Goal: Transaction & Acquisition: Book appointment/travel/reservation

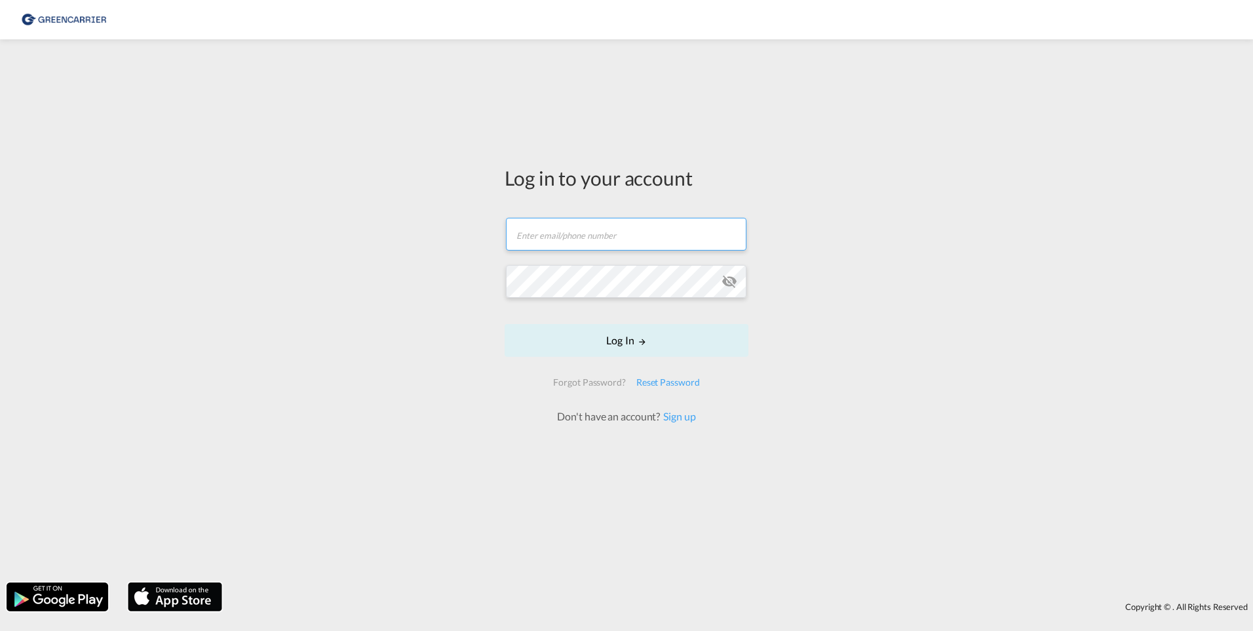
click at [540, 256] on form "Email field is required Password field is required Log In Forgot Password? Rese…" at bounding box center [627, 314] width 244 height 219
type input "[EMAIL_ADDRESS][DOMAIN_NAME]"
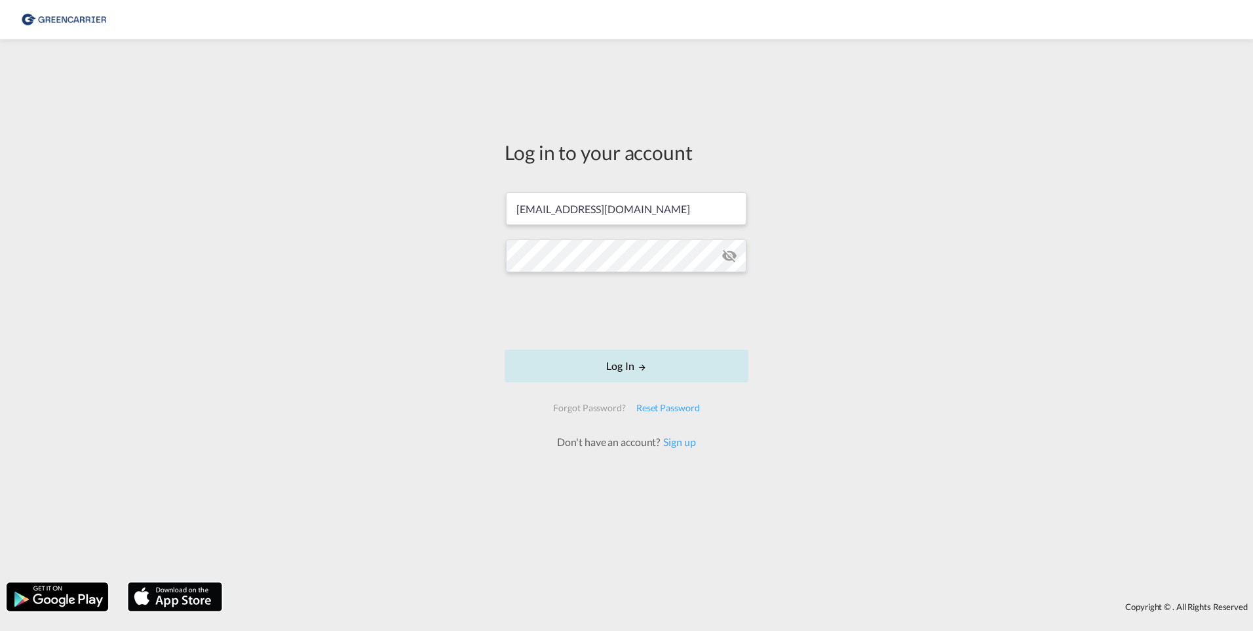
click at [644, 359] on button "Log In" at bounding box center [627, 365] width 244 height 33
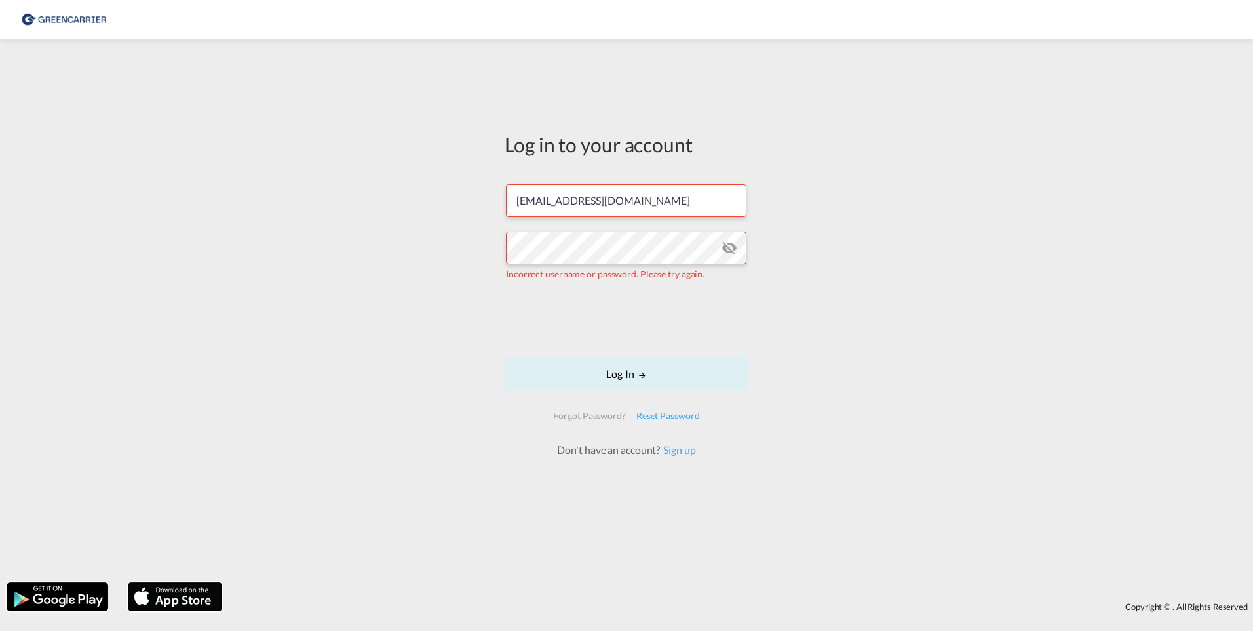
click at [734, 246] on md-icon "icon-eye-off" at bounding box center [730, 248] width 16 height 16
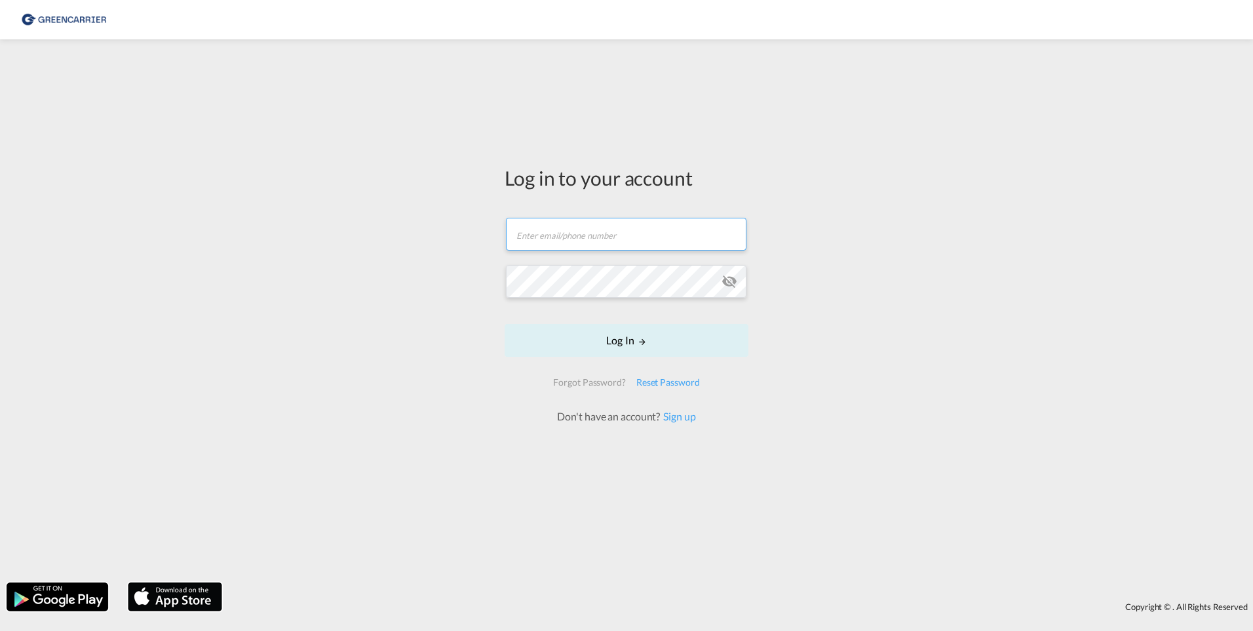
click at [574, 240] on input "text" at bounding box center [626, 234] width 241 height 33
type input "[EMAIL_ADDRESS][DOMAIN_NAME]"
click at [505, 324] on button "Log In" at bounding box center [627, 340] width 244 height 33
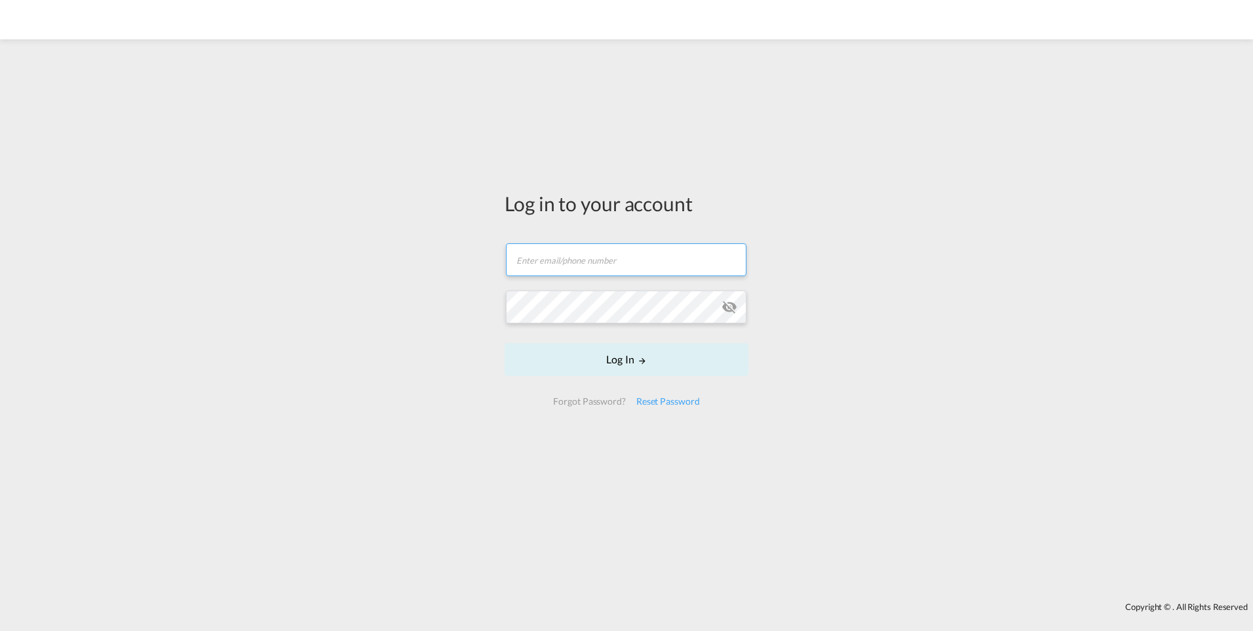
click at [564, 263] on input "text" at bounding box center [626, 259] width 241 height 33
type input "[EMAIL_ADDRESS][DOMAIN_NAME]"
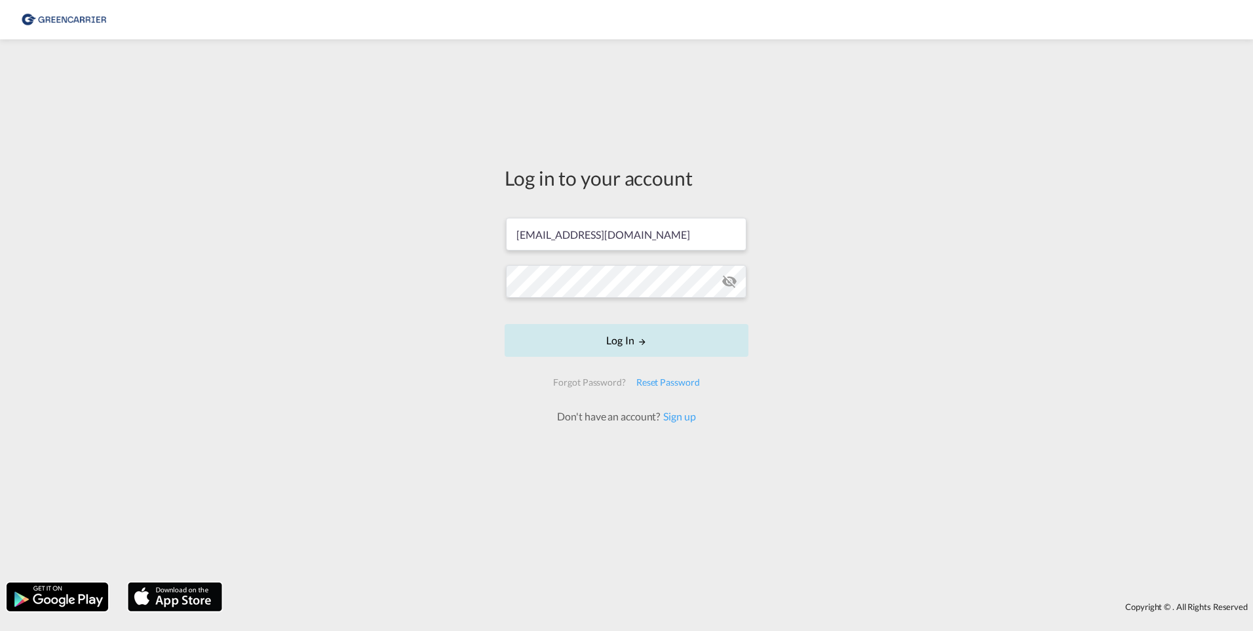
click at [595, 332] on button "Log In" at bounding box center [627, 340] width 244 height 33
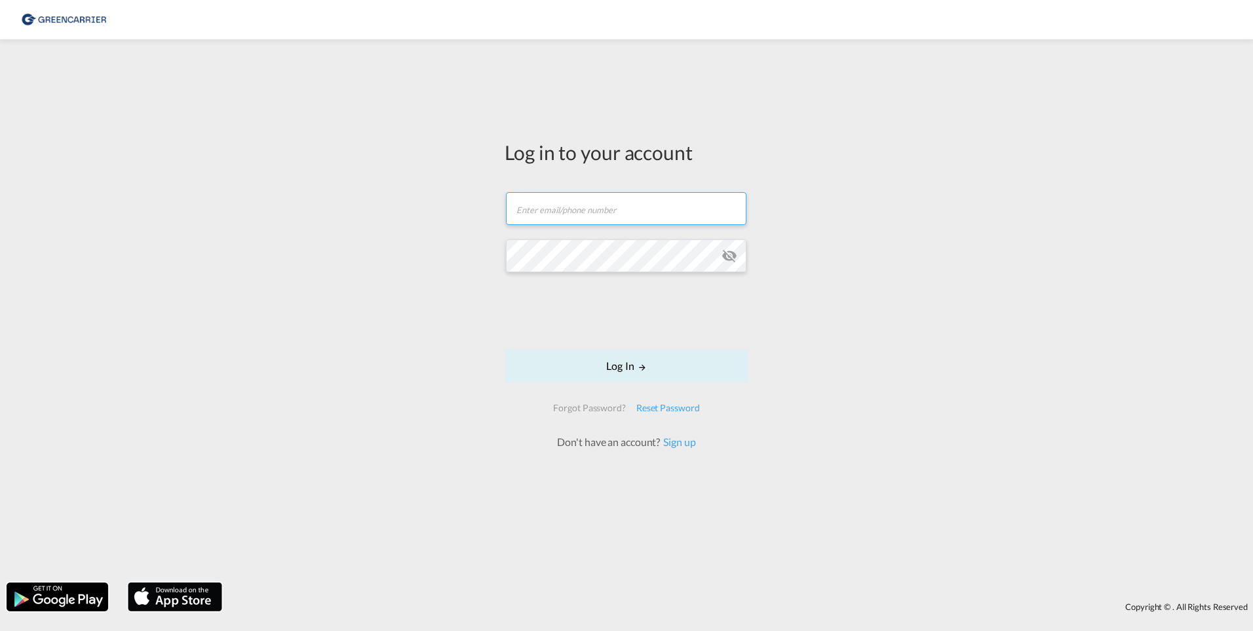
click at [563, 215] on input "text" at bounding box center [626, 208] width 241 height 33
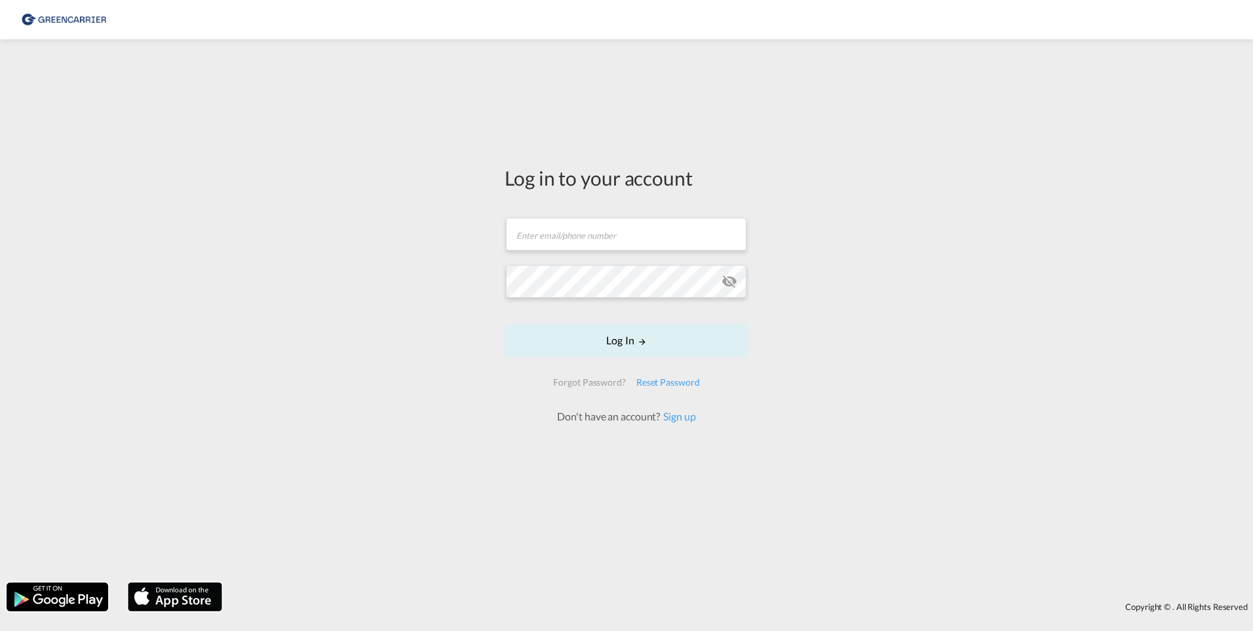
click at [559, 250] on md-input-container "Email field is required" at bounding box center [627, 233] width 244 height 35
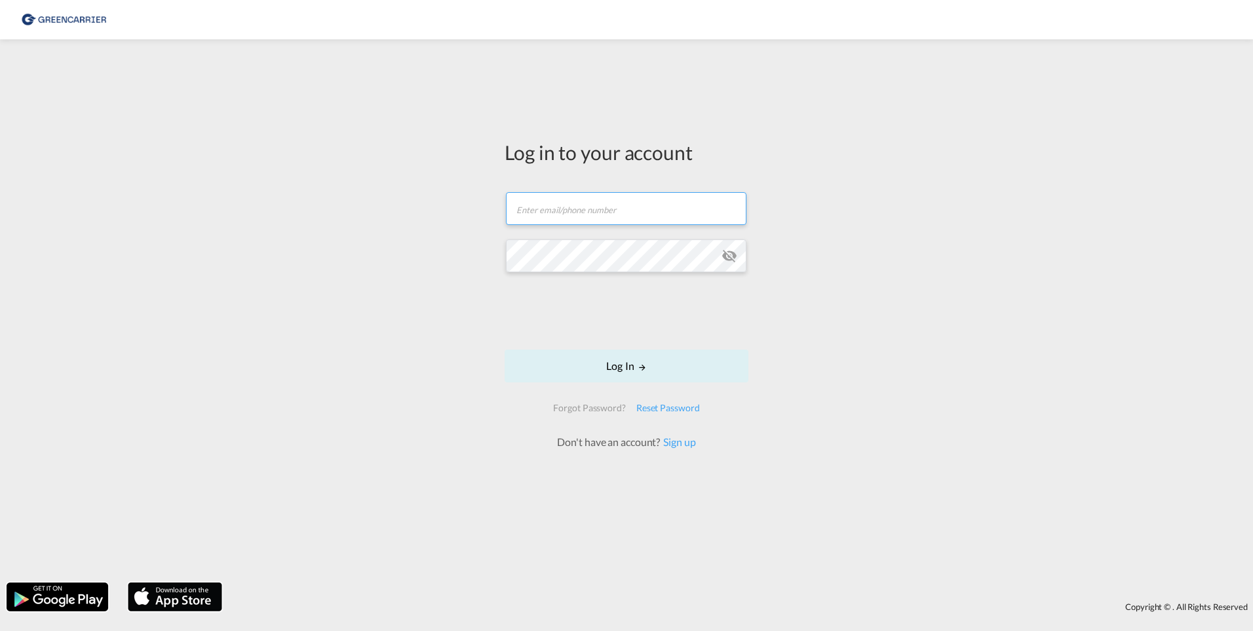
click at [570, 219] on input "text" at bounding box center [626, 208] width 241 height 33
type input "[EMAIL_ADDRESS][DOMAIN_NAME]"
click at [644, 361] on button "Log In" at bounding box center [627, 365] width 244 height 33
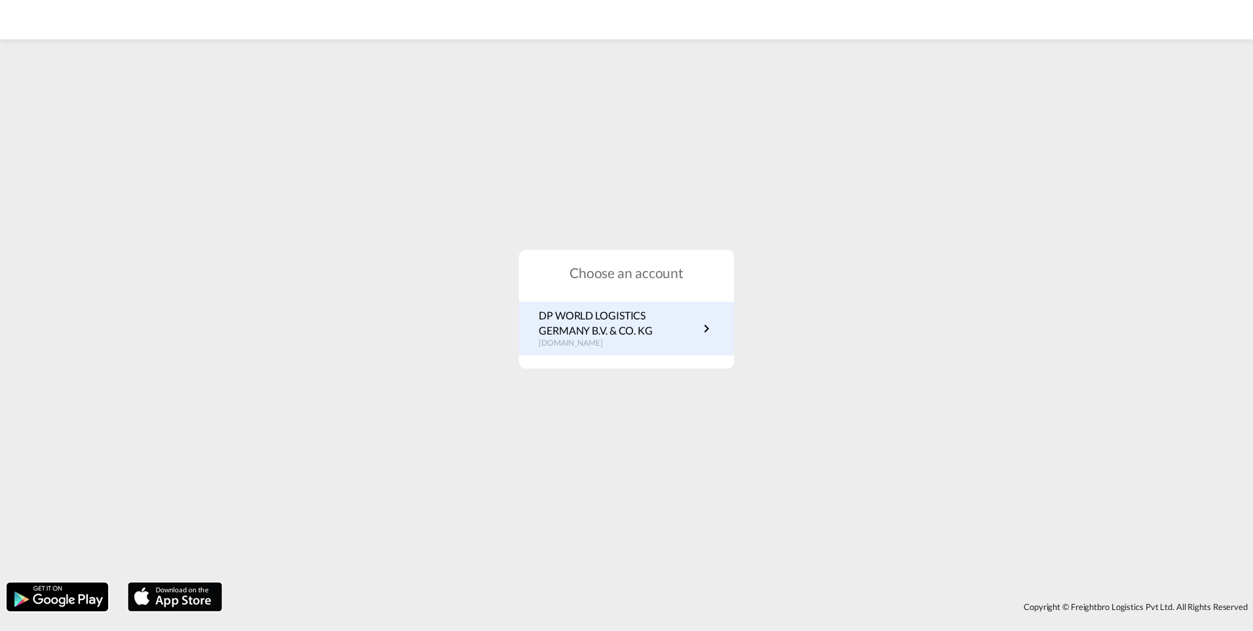
click at [672, 328] on p "DP WORLD LOGISTICS GERMANY B.V. & CO. KG" at bounding box center [619, 322] width 160 height 29
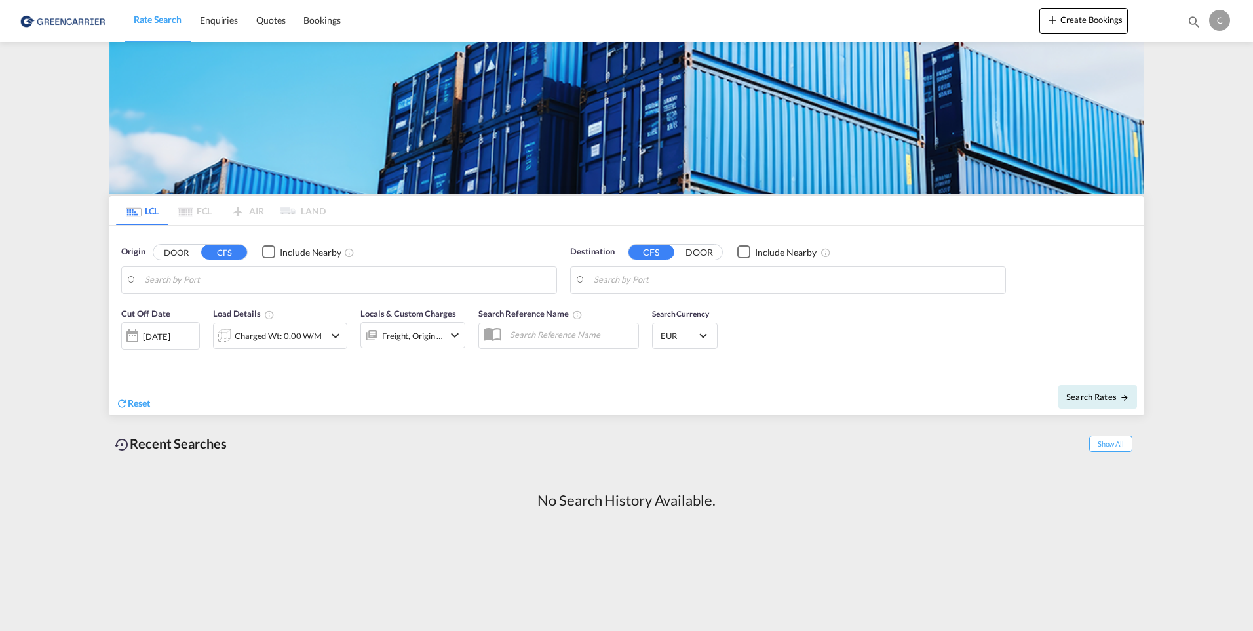
click at [269, 286] on input "Search by Port" at bounding box center [347, 280] width 405 height 20
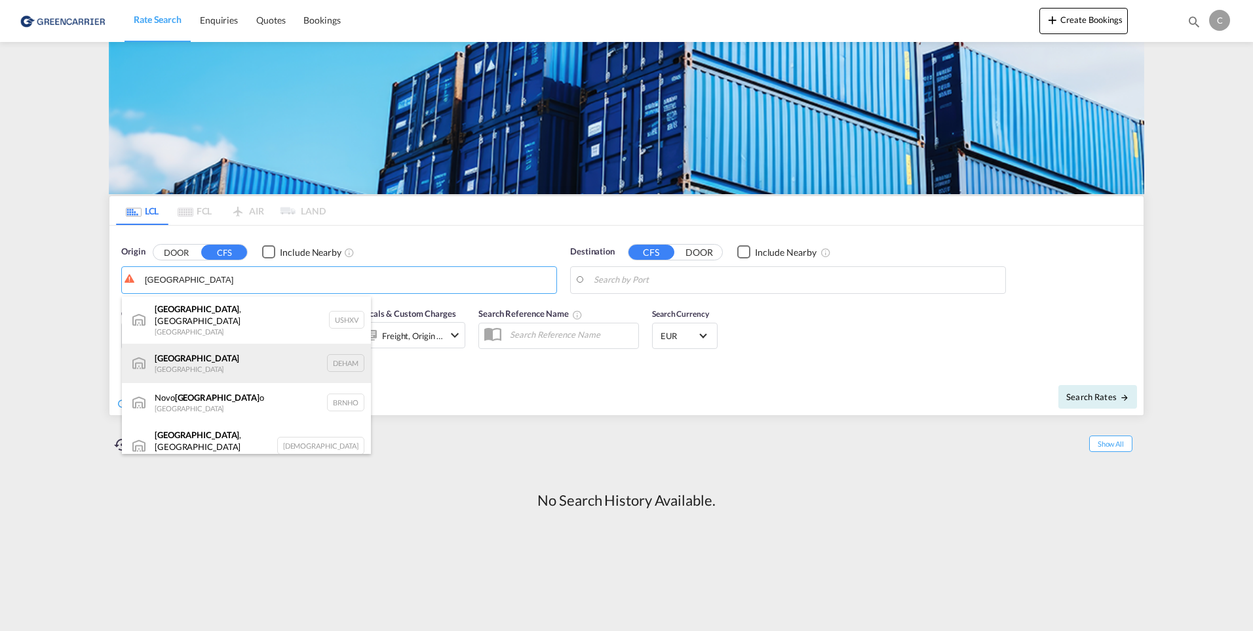
click at [238, 359] on div "[GEOGRAPHIC_DATA] [GEOGRAPHIC_DATA] DEHAM" at bounding box center [246, 363] width 249 height 39
type input "[GEOGRAPHIC_DATA], [GEOGRAPHIC_DATA]"
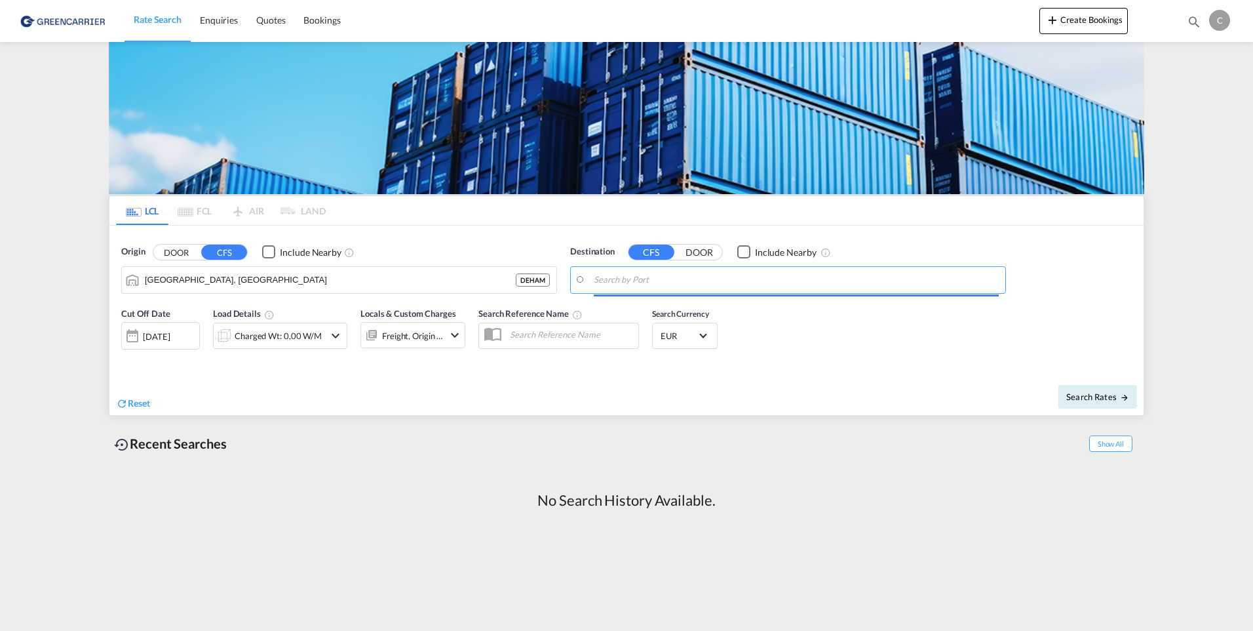
click at [706, 285] on input "Search by Port" at bounding box center [796, 280] width 405 height 20
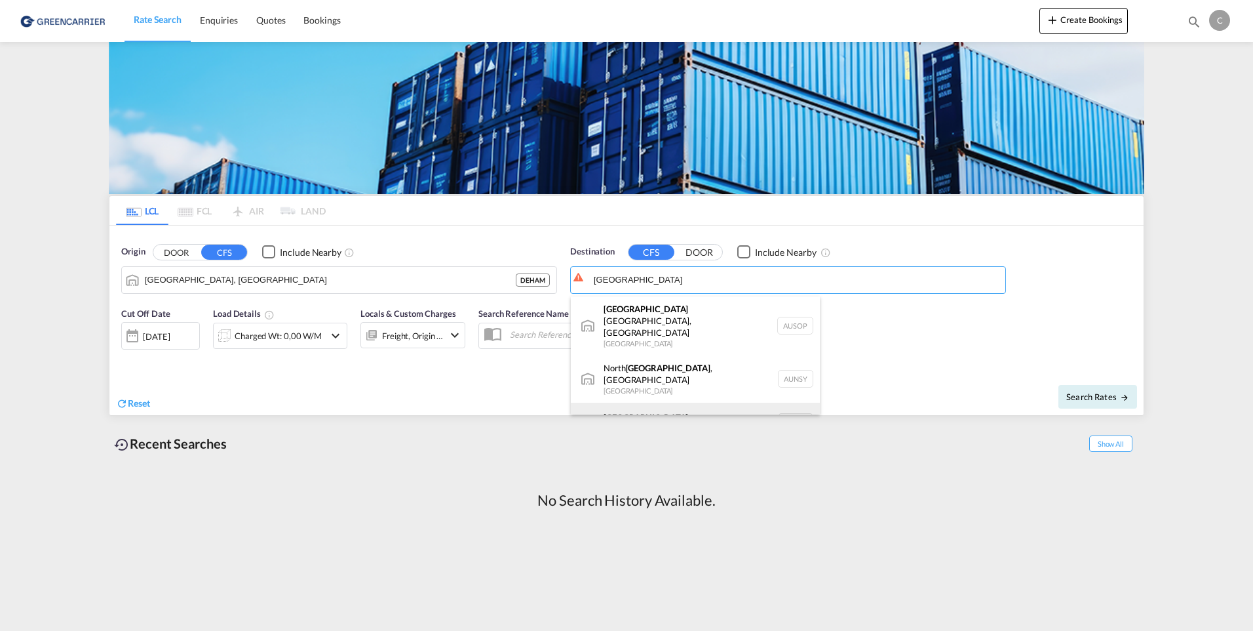
click at [670, 403] on div "[GEOGRAPHIC_DATA] [GEOGRAPHIC_DATA] AUSYD" at bounding box center [695, 422] width 249 height 39
type input "[GEOGRAPHIC_DATA], AUSYD"
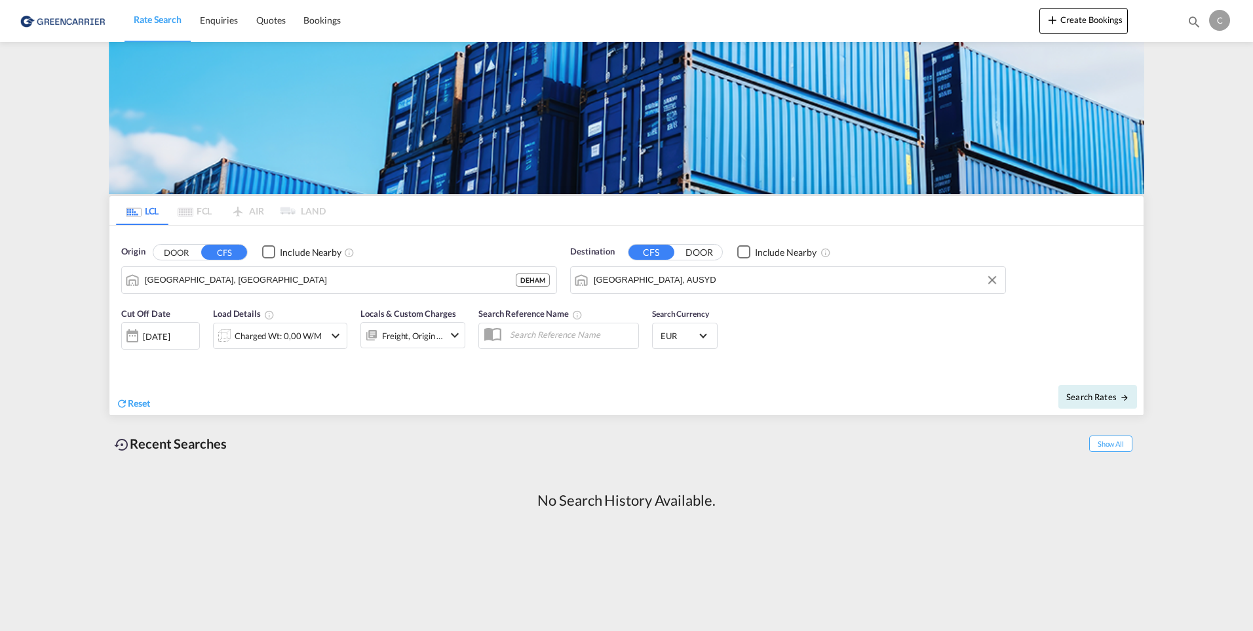
click at [544, 326] on input "text" at bounding box center [570, 334] width 135 height 20
paste input "19839 - DPWORLHAM"
type input "19839 - DPWORLHAM"
click at [447, 336] on md-icon "icon-chevron-down" at bounding box center [455, 335] width 16 height 16
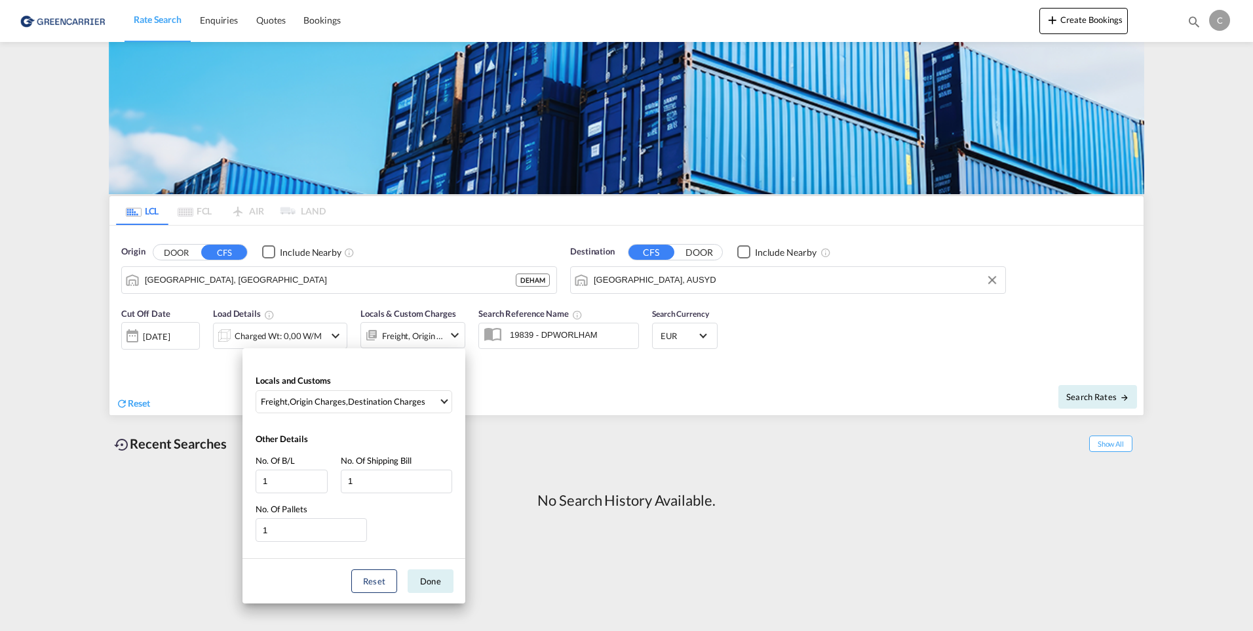
click at [447, 336] on div "Locals and Customs Freight , Origin Charges , Destination Charges Clear All Sel…" at bounding box center [626, 315] width 1253 height 631
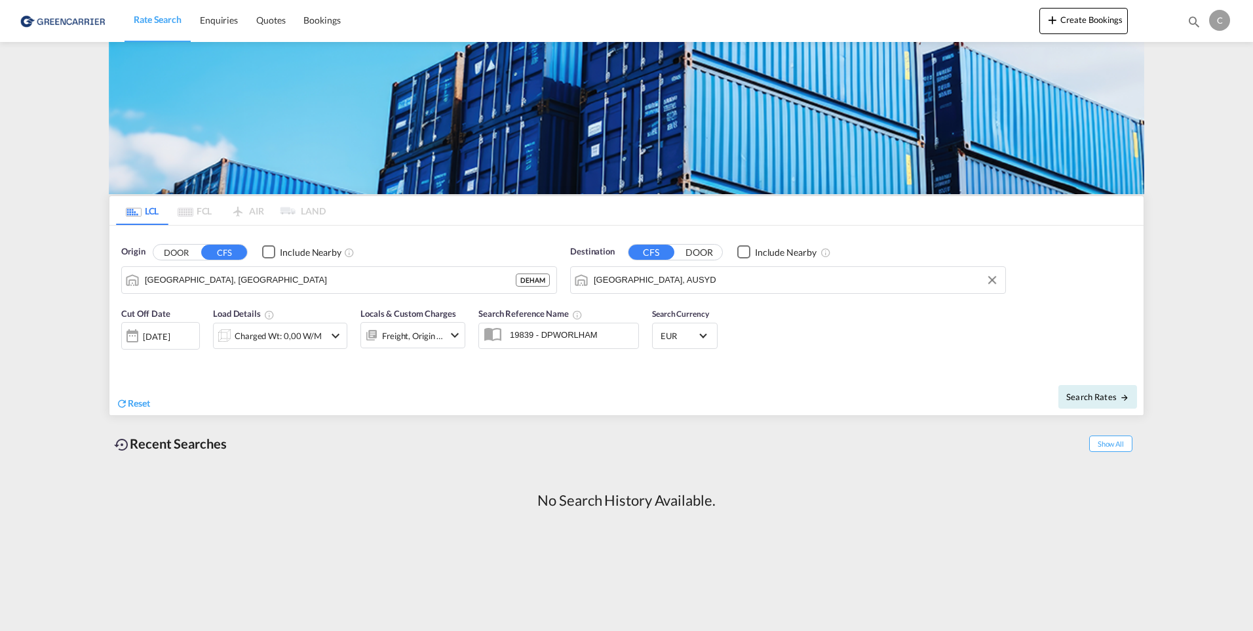
click at [324, 336] on div "Charged Wt: 0,00 W/M" at bounding box center [280, 336] width 134 height 26
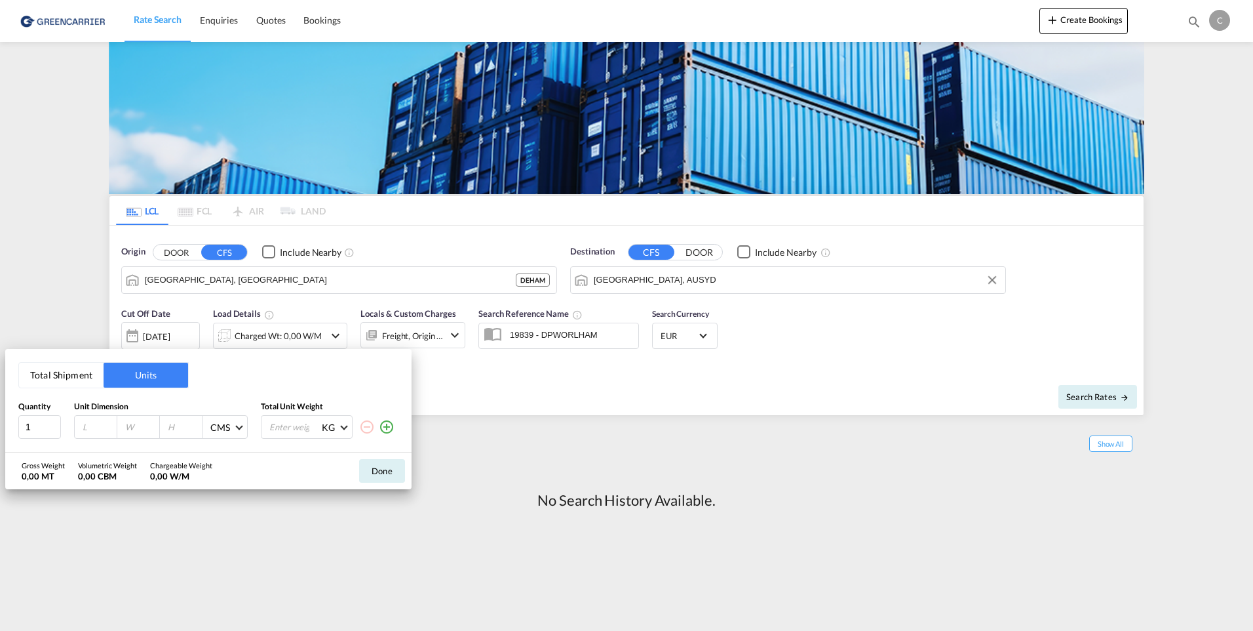
click at [94, 427] on input "number" at bounding box center [98, 427] width 35 height 12
type input "140"
type input "170"
click at [281, 427] on input "number" at bounding box center [294, 427] width 52 height 22
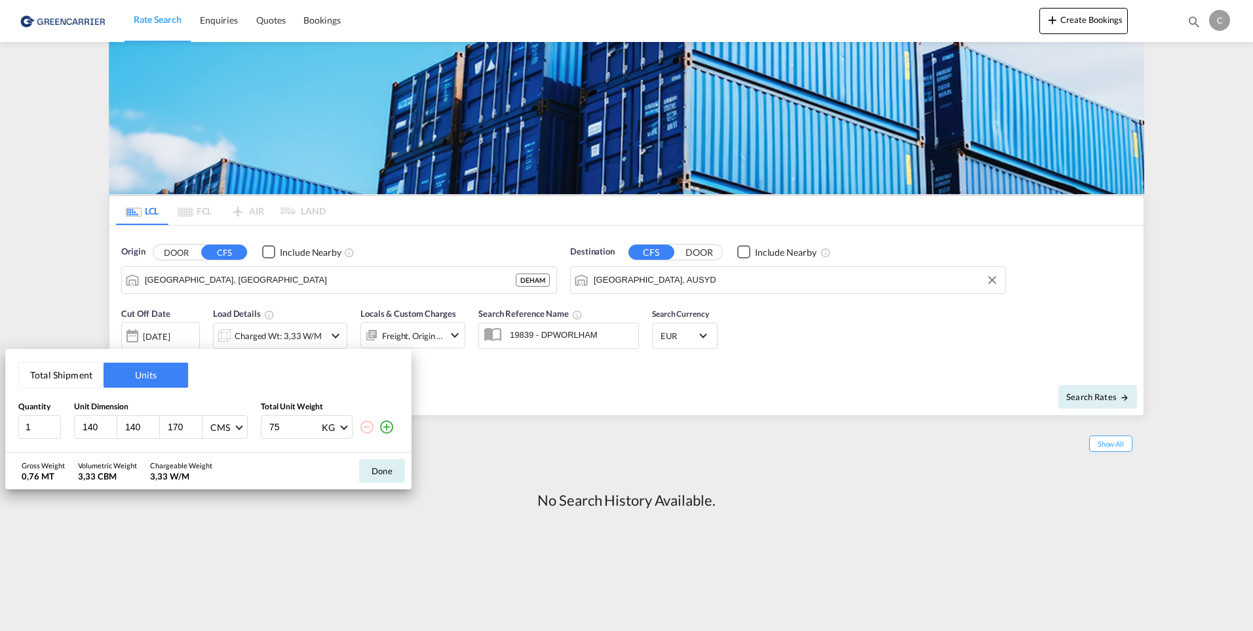
type input "7"
drag, startPoint x: 271, startPoint y: 429, endPoint x: 299, endPoint y: 416, distance: 30.5
click at [271, 429] on input "155" at bounding box center [294, 427] width 52 height 22
type input "1155"
click at [380, 465] on button "Done" at bounding box center [382, 471] width 46 height 24
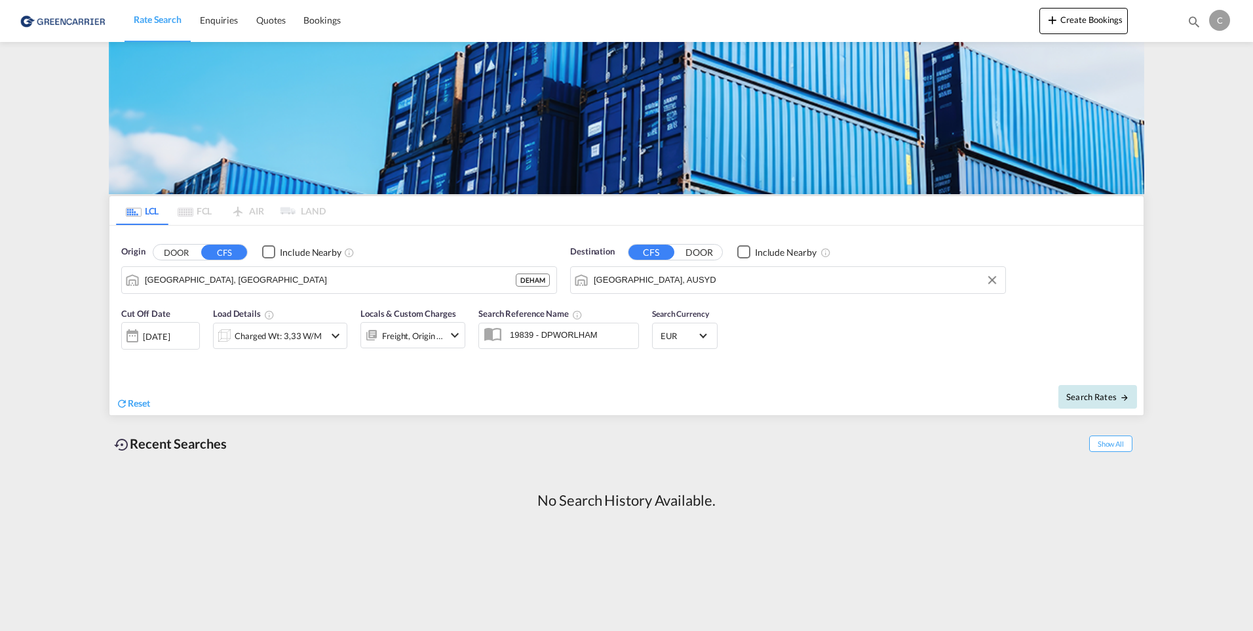
click at [1082, 403] on button "Search Rates" at bounding box center [1098, 397] width 79 height 24
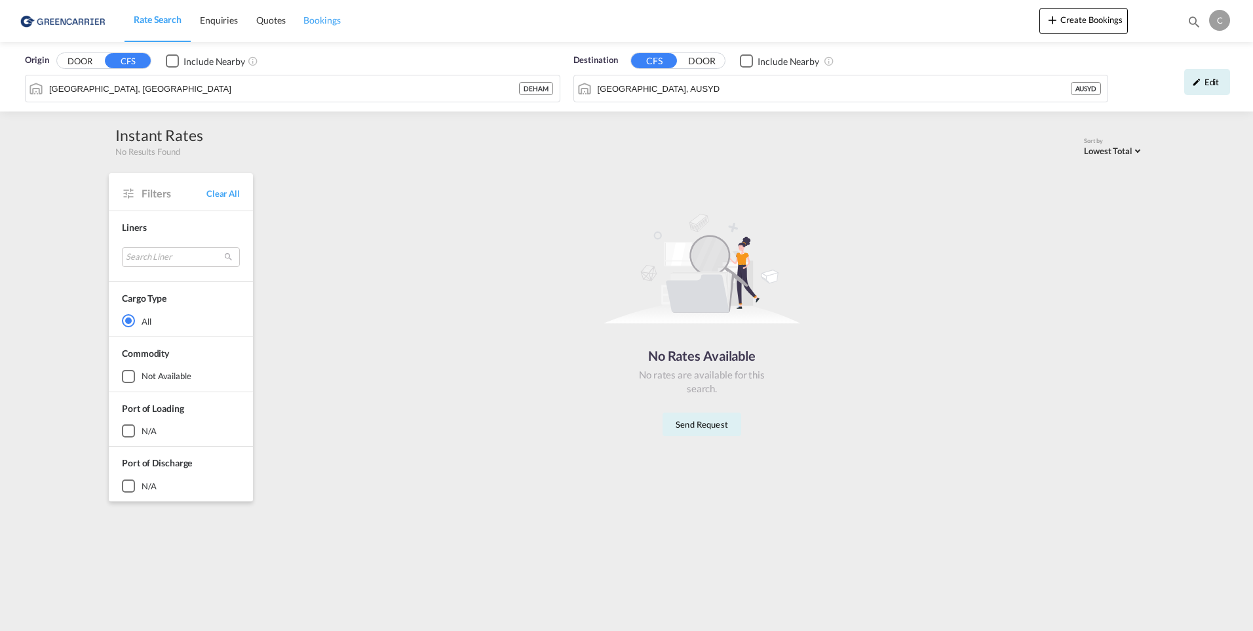
click at [334, 18] on span "Bookings" at bounding box center [322, 19] width 37 height 11
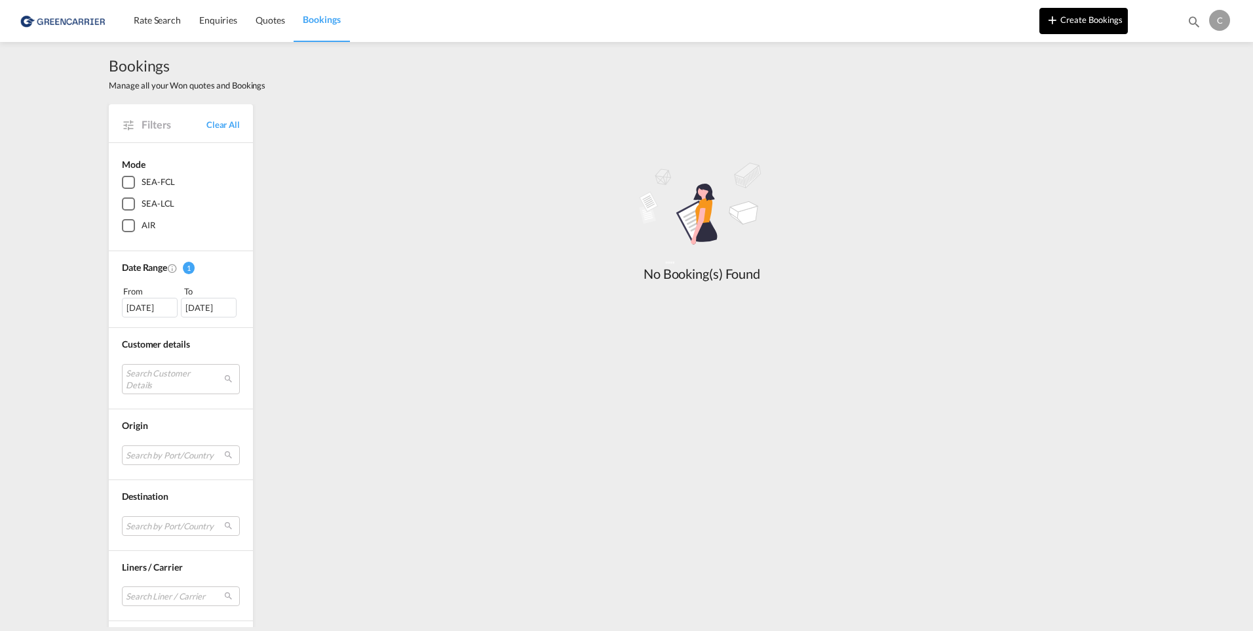
click at [1088, 18] on button "Create Bookings" at bounding box center [1084, 21] width 88 height 26
